Goal: Task Accomplishment & Management: Use online tool/utility

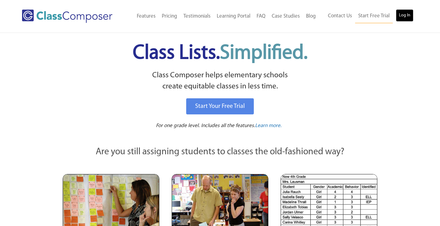
click at [398, 13] on link "Log In" at bounding box center [405, 15] width 18 height 12
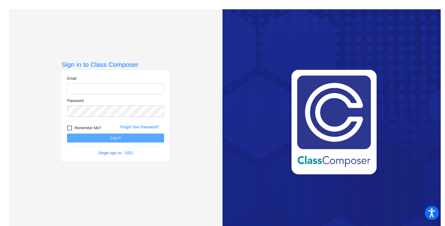
click at [103, 92] on input "email" at bounding box center [115, 88] width 97 height 11
type input "[PERSON_NAME][EMAIL_ADDRESS][PERSON_NAME][PERSON_NAME][DOMAIN_NAME]"
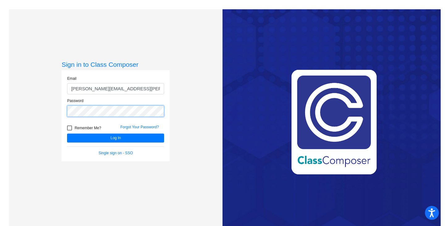
click at [67, 133] on button "Log In" at bounding box center [115, 137] width 97 height 9
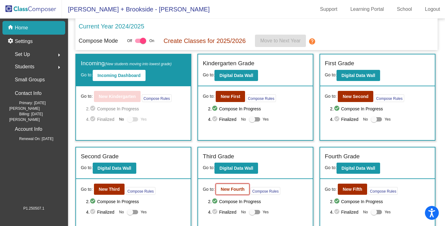
click at [241, 187] on b "New Fourth" at bounding box center [232, 189] width 24 height 5
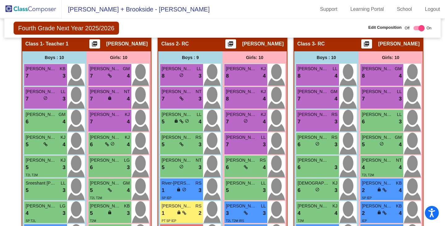
scroll to position [192, 0]
